Goal: Transaction & Acquisition: Subscribe to service/newsletter

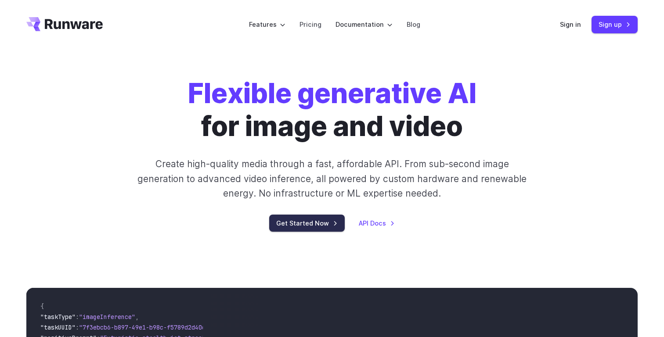
click at [290, 225] on link "Get Started Now" at bounding box center [306, 223] width 75 height 17
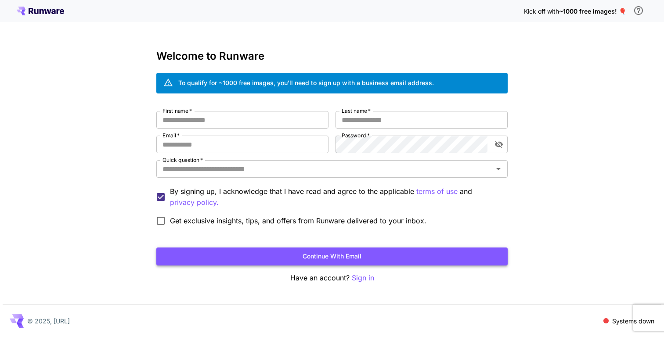
click at [329, 256] on button "Continue with email" at bounding box center [331, 257] width 351 height 18
click at [97, 123] on div "Kick off with ~1000 free images! 🎈 Welcome to Runware To qualify for ~1000 free…" at bounding box center [332, 168] width 664 height 337
